Goal: Use online tool/utility: Utilize a website feature to perform a specific function

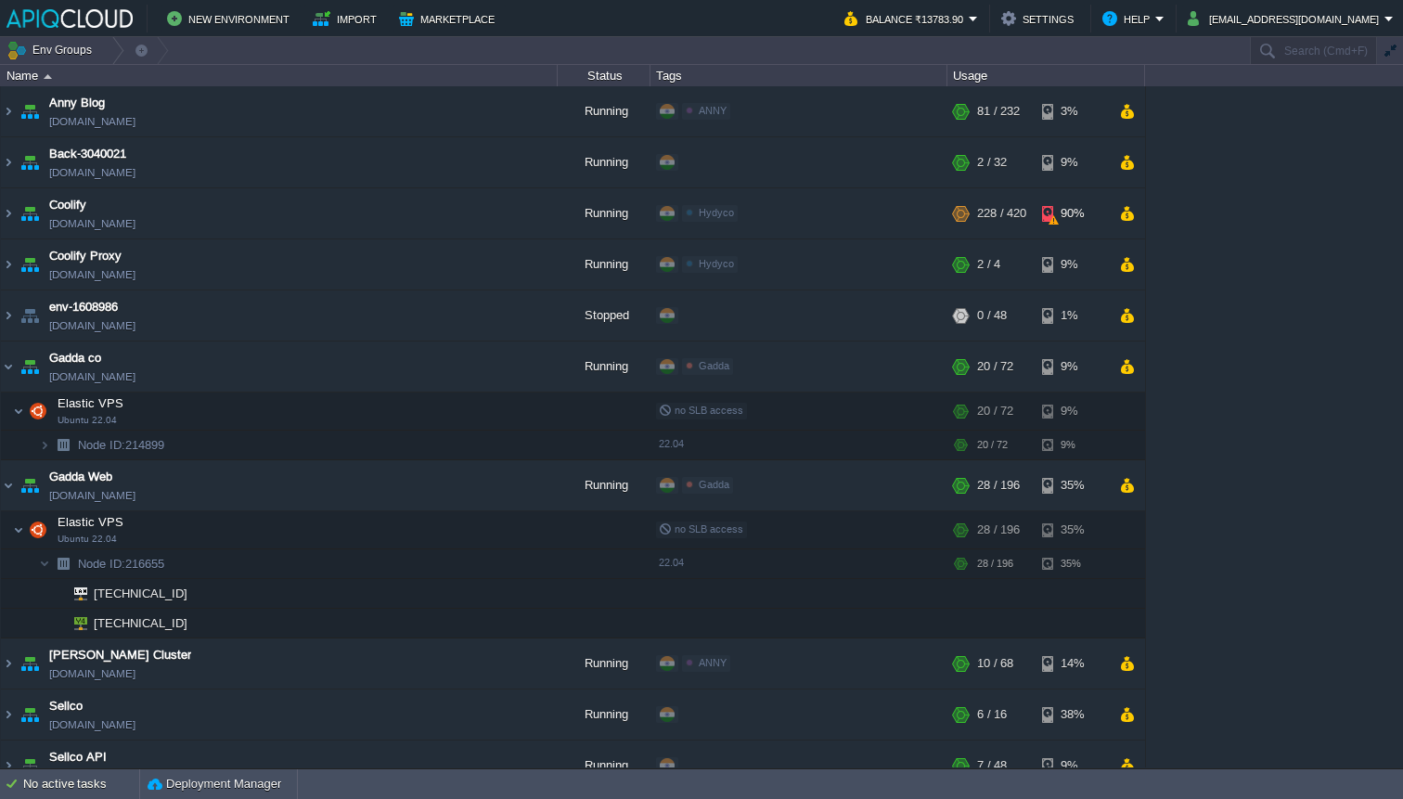
click at [806, 19] on td "New Environment Import Marketplace" at bounding box center [414, 19] width 817 height 28
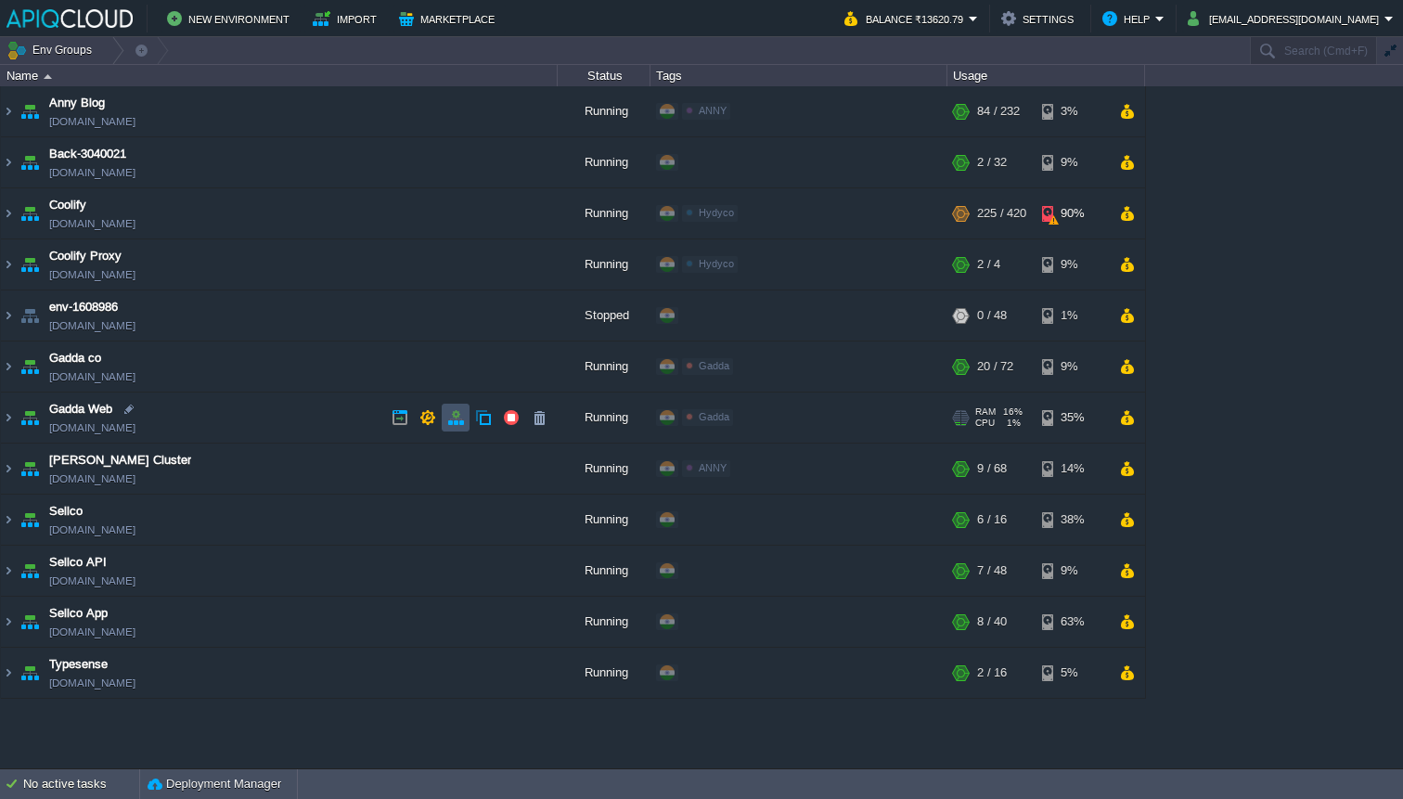
click at [456, 425] on button "button" at bounding box center [455, 417] width 17 height 17
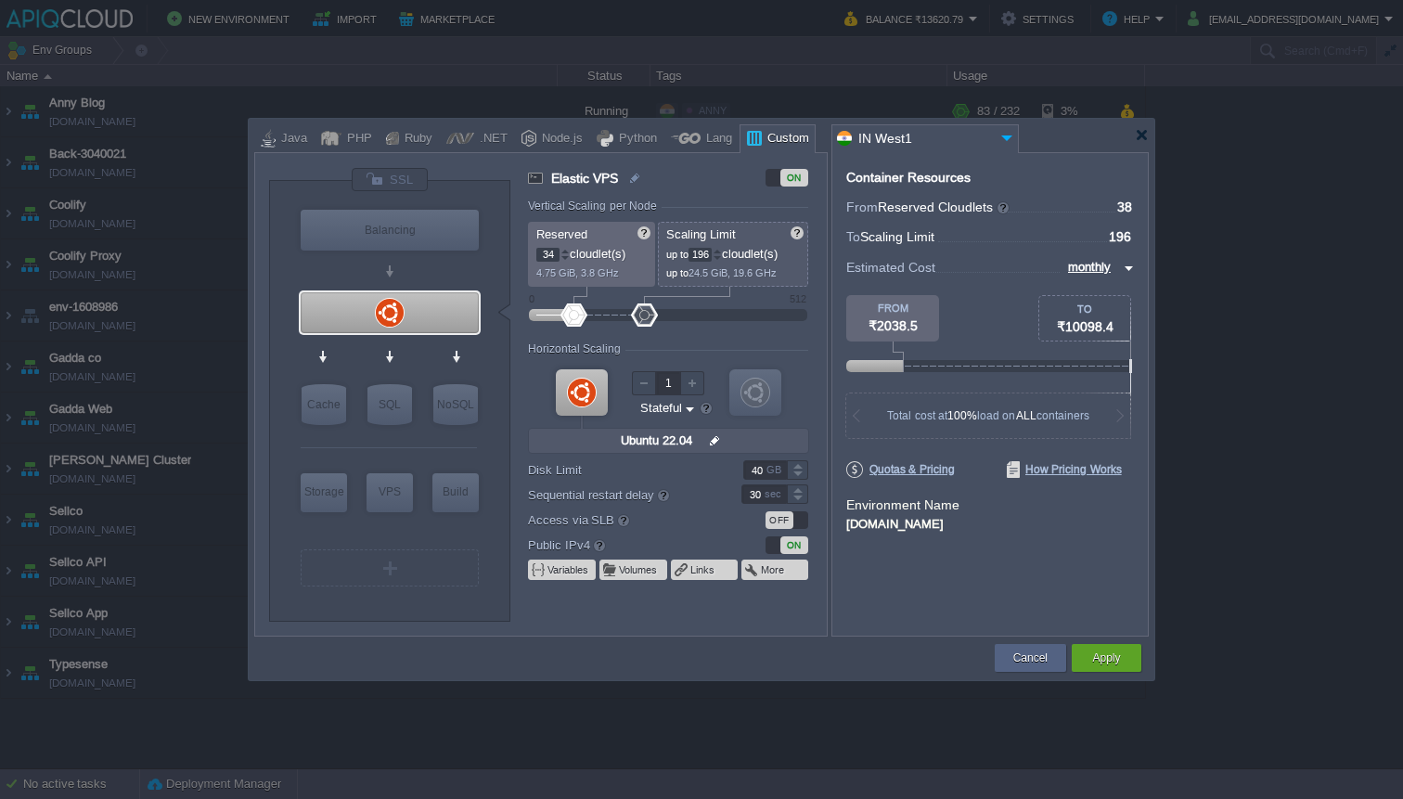
type input "32"
click at [571, 322] on div at bounding box center [571, 314] width 27 height 23
drag, startPoint x: 650, startPoint y: 318, endPoint x: 600, endPoint y: 318, distance: 49.2
click at [600, 318] on div at bounding box center [600, 314] width 27 height 23
click at [722, 256] on div at bounding box center [717, 258] width 9 height 6
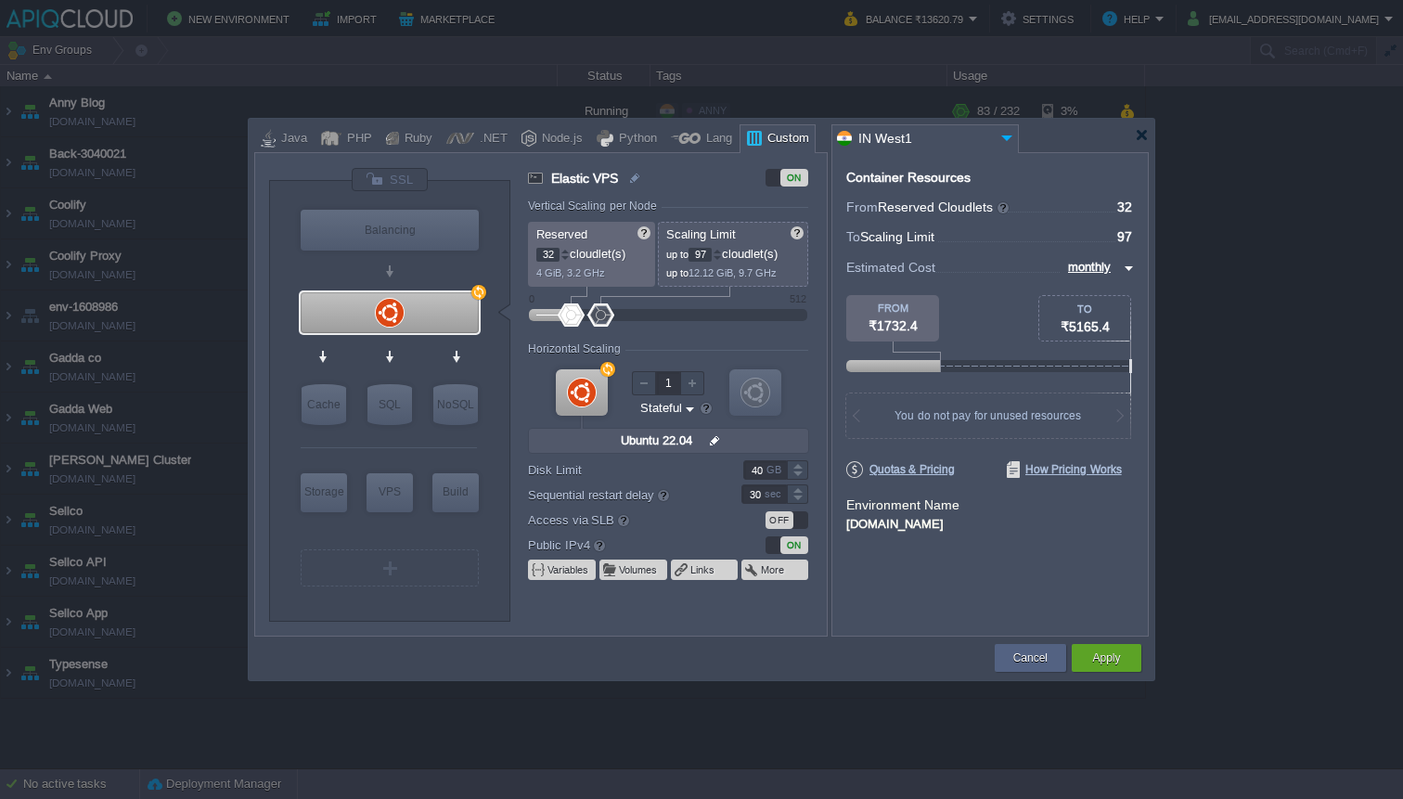
type input "96"
click at [722, 256] on div at bounding box center [717, 258] width 9 height 6
click at [1121, 654] on div "Apply" at bounding box center [1107, 658] width 42 height 28
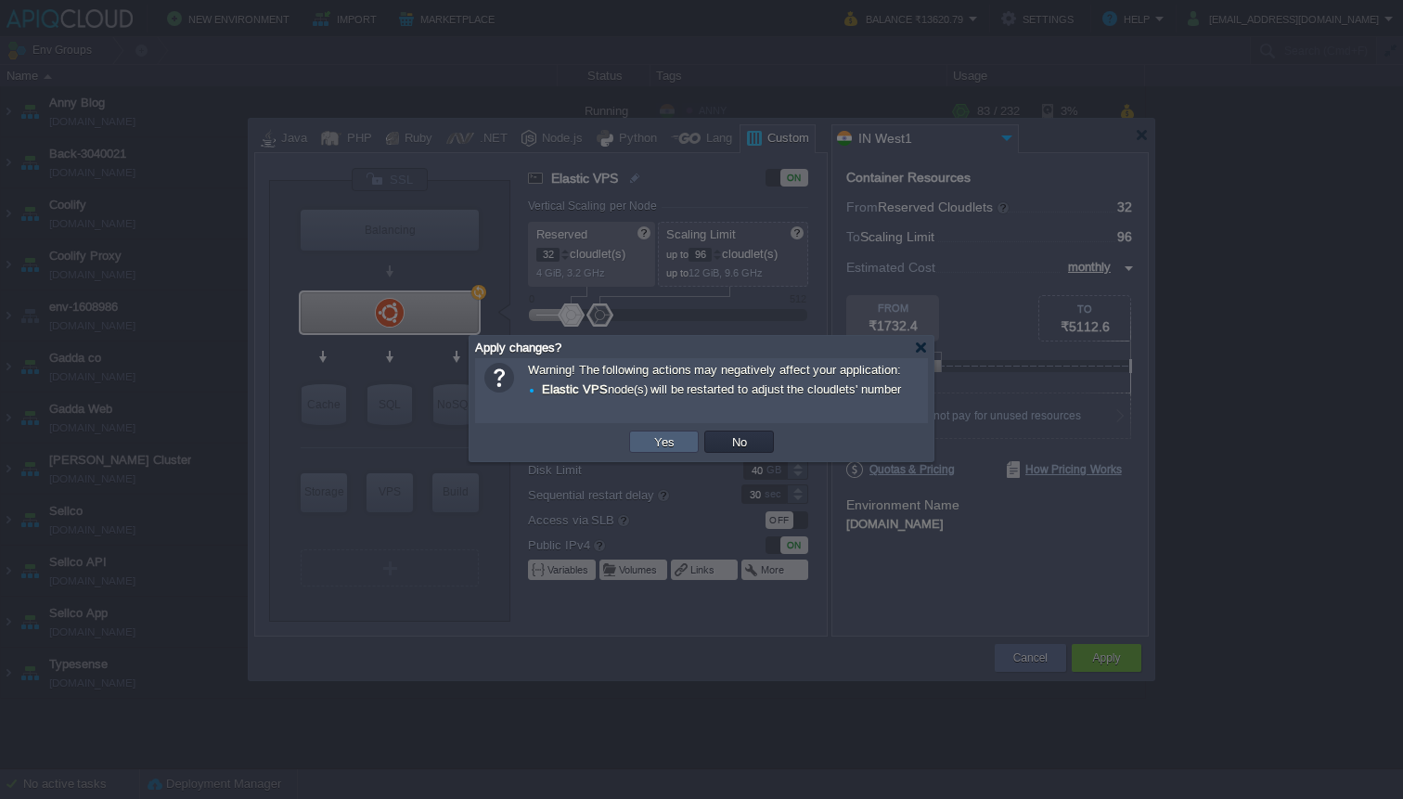
click at [655, 450] on button "Yes" at bounding box center [665, 441] width 32 height 17
